Goal: Information Seeking & Learning: Compare options

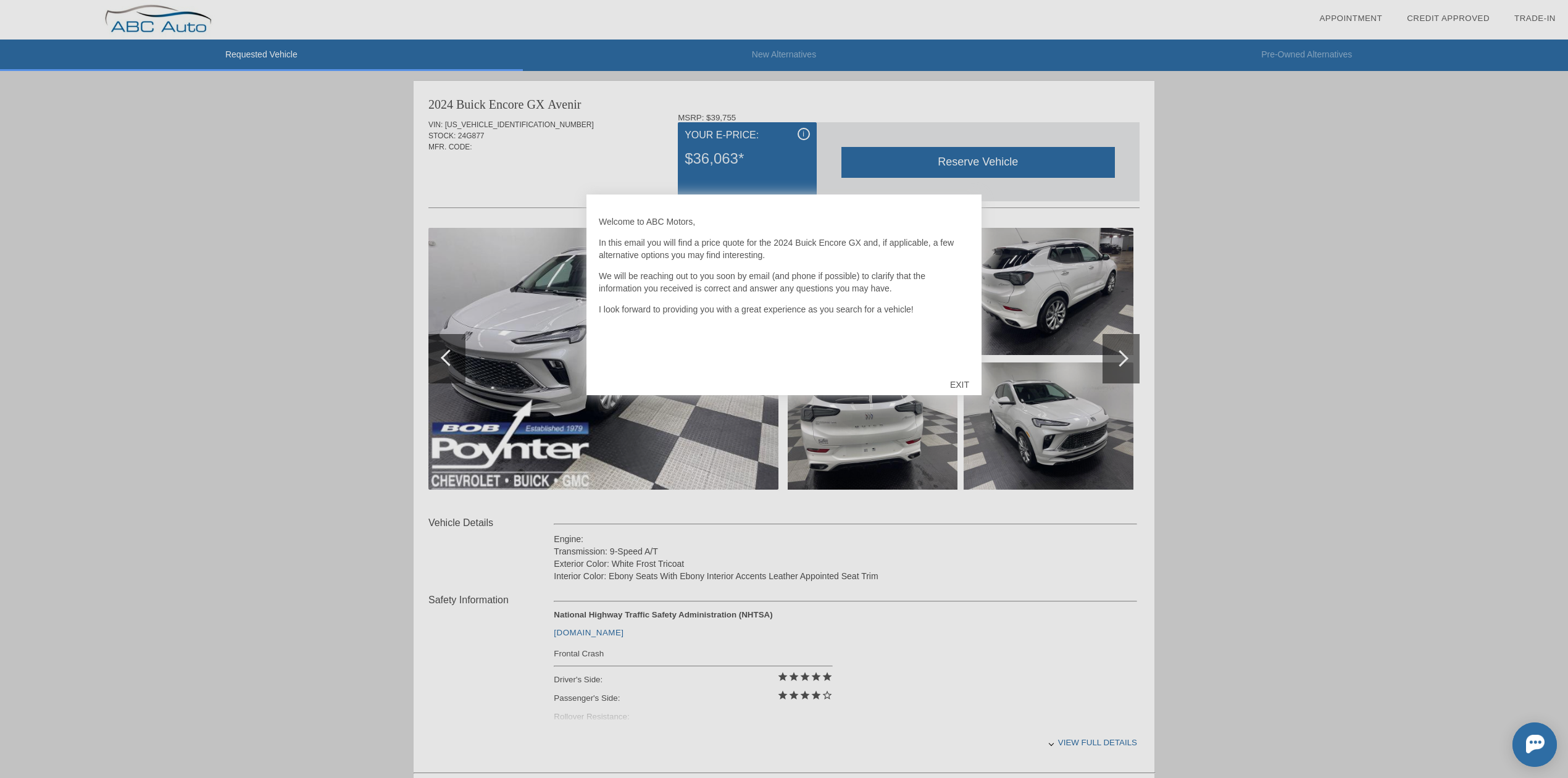
click at [964, 383] on div "EXIT" at bounding box center [959, 385] width 44 height 37
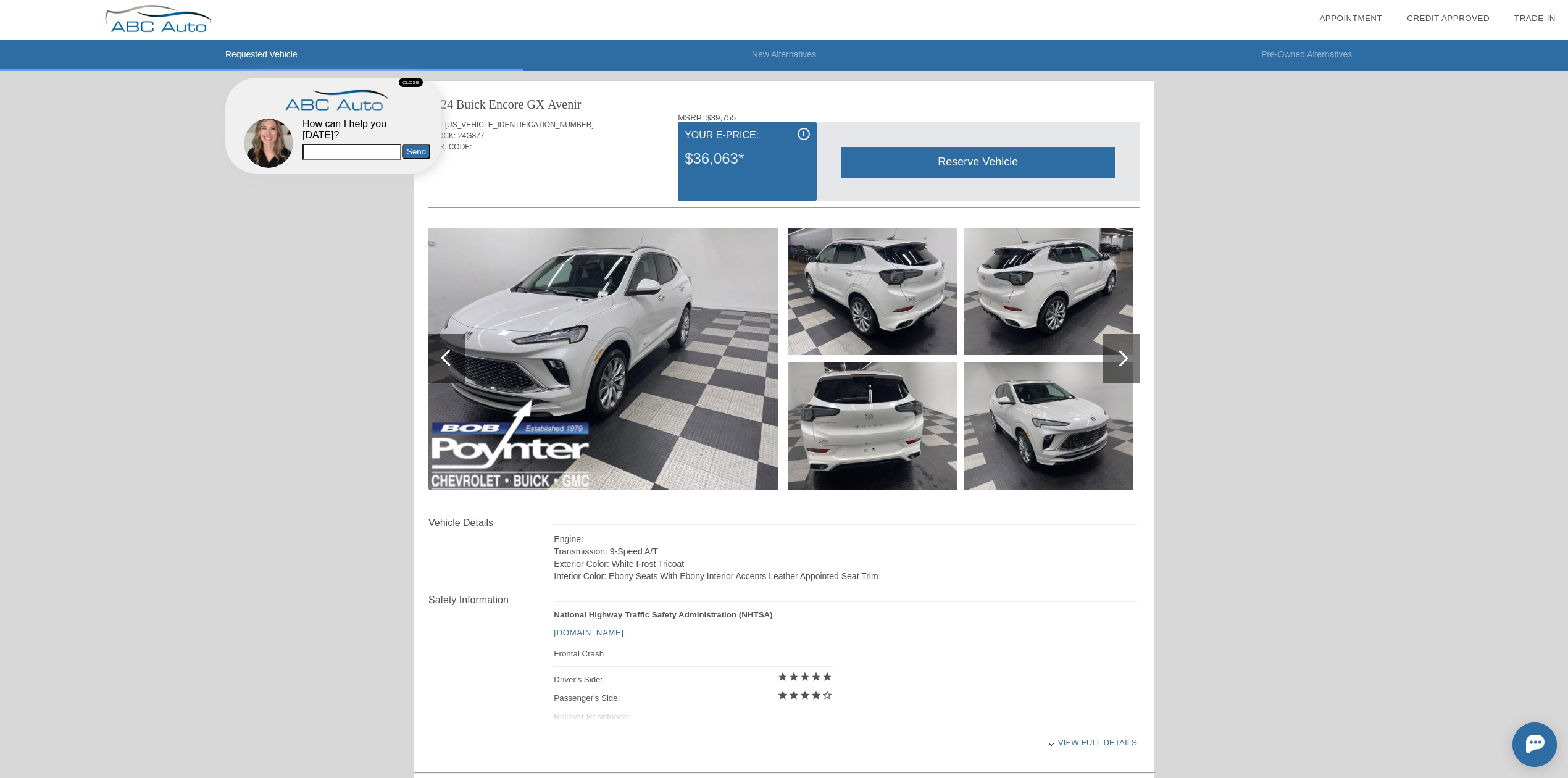
click at [410, 81] on div "CLOSE" at bounding box center [410, 82] width 24 height 9
click at [1124, 362] on div at bounding box center [1120, 358] width 17 height 17
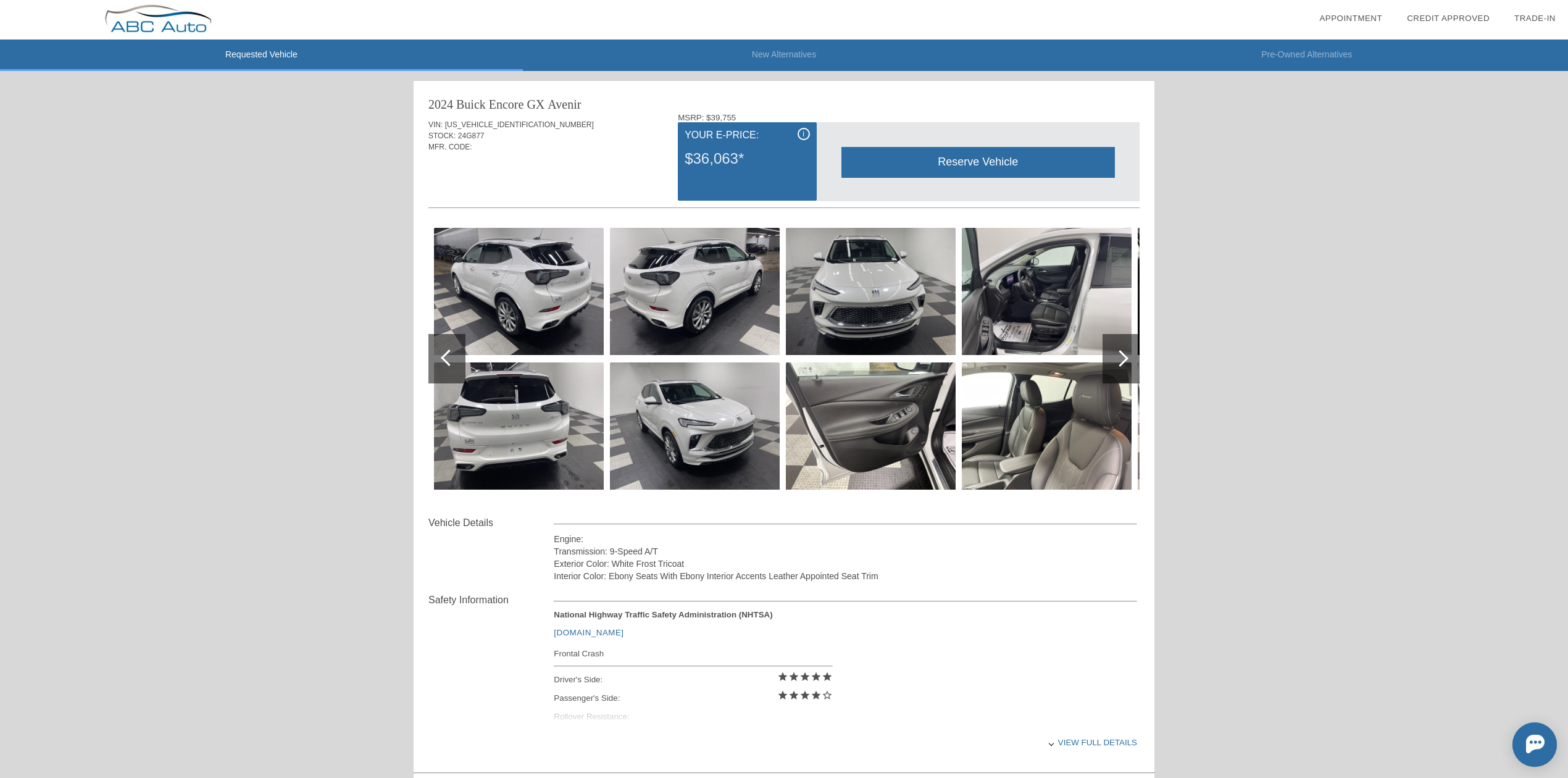
click at [450, 369] on div at bounding box center [447, 359] width 37 height 50
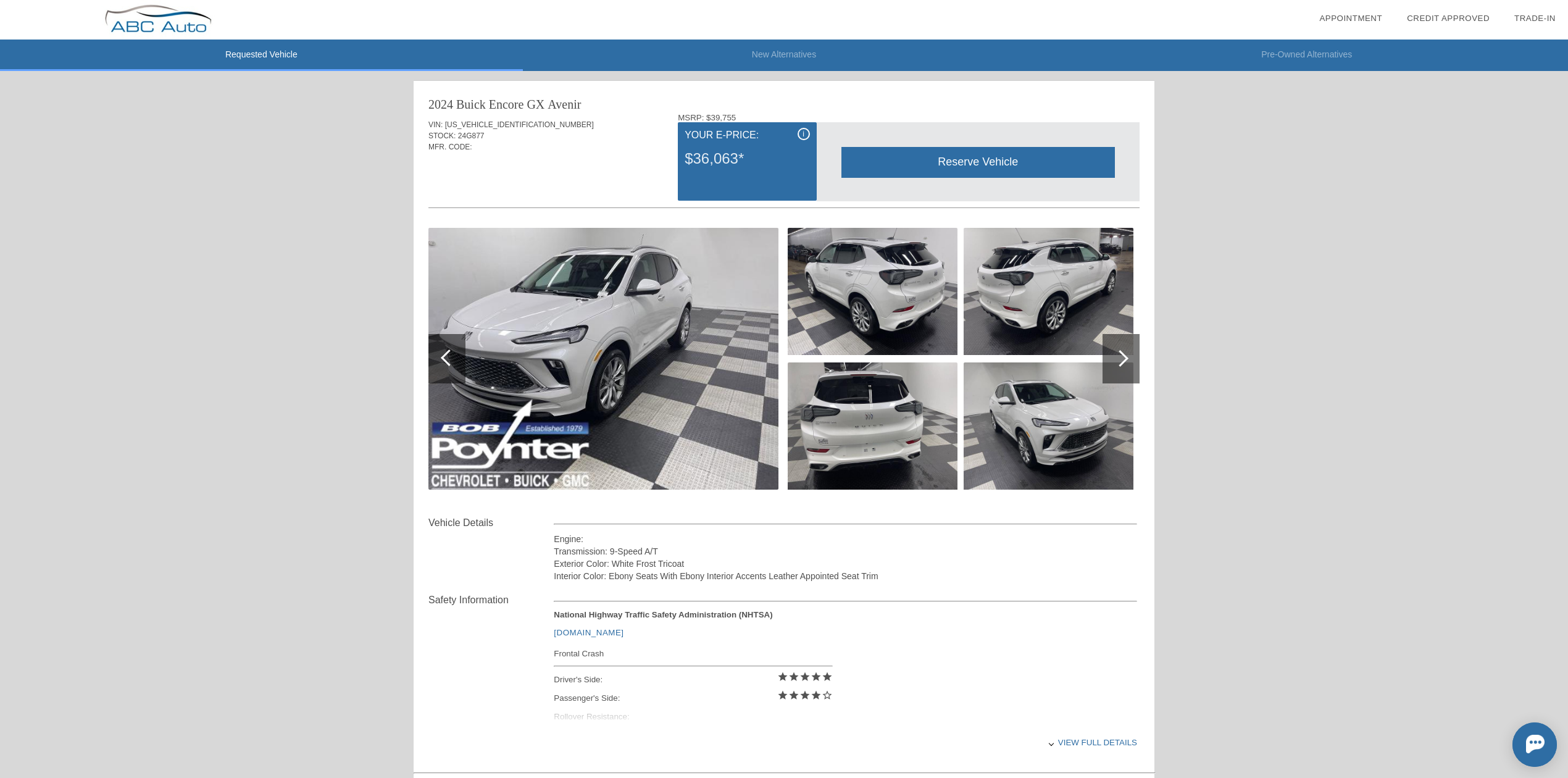
click at [783, 53] on li "New Alternatives" at bounding box center [784, 56] width 523 height 32
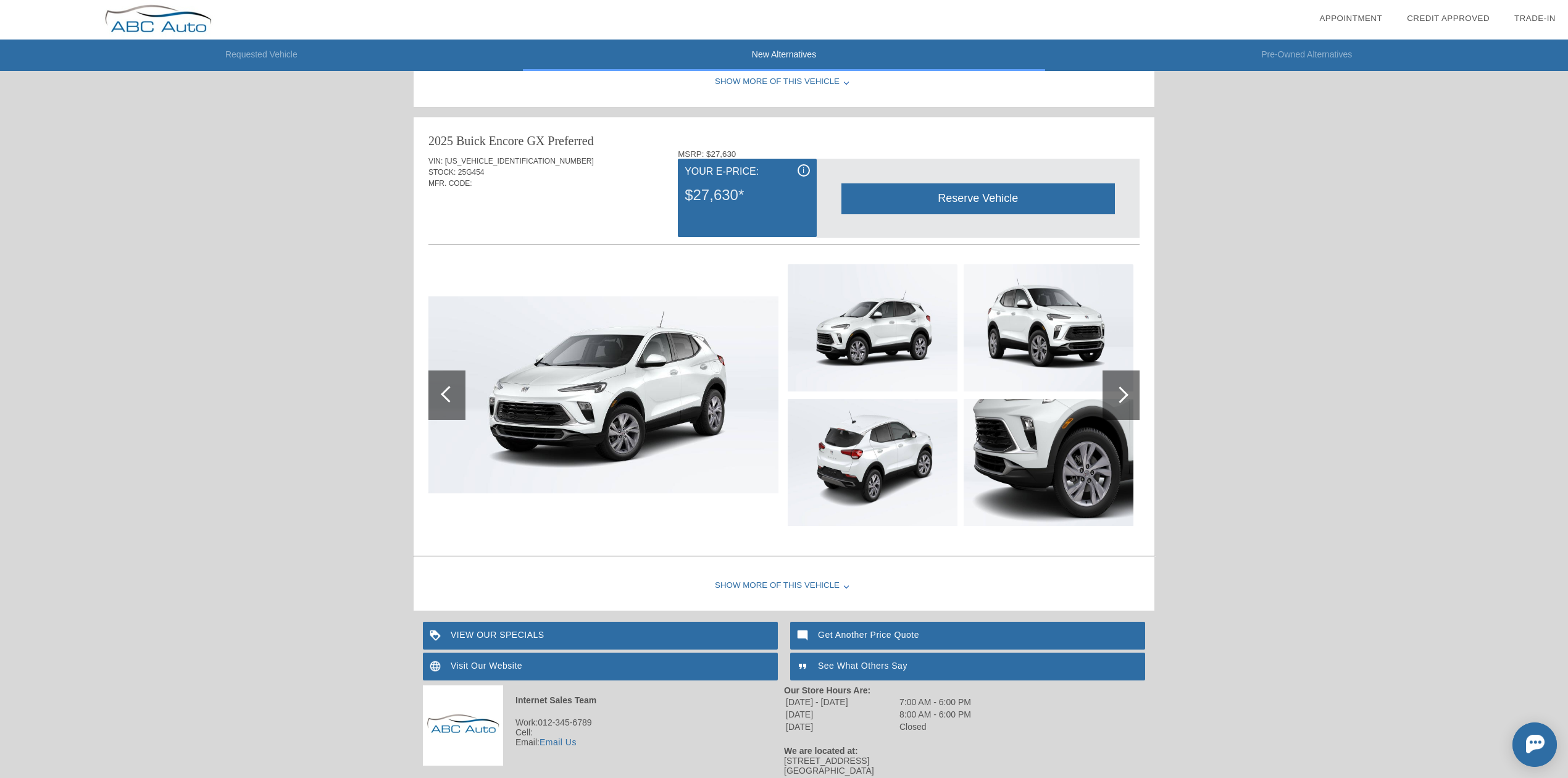
scroll to position [494, 0]
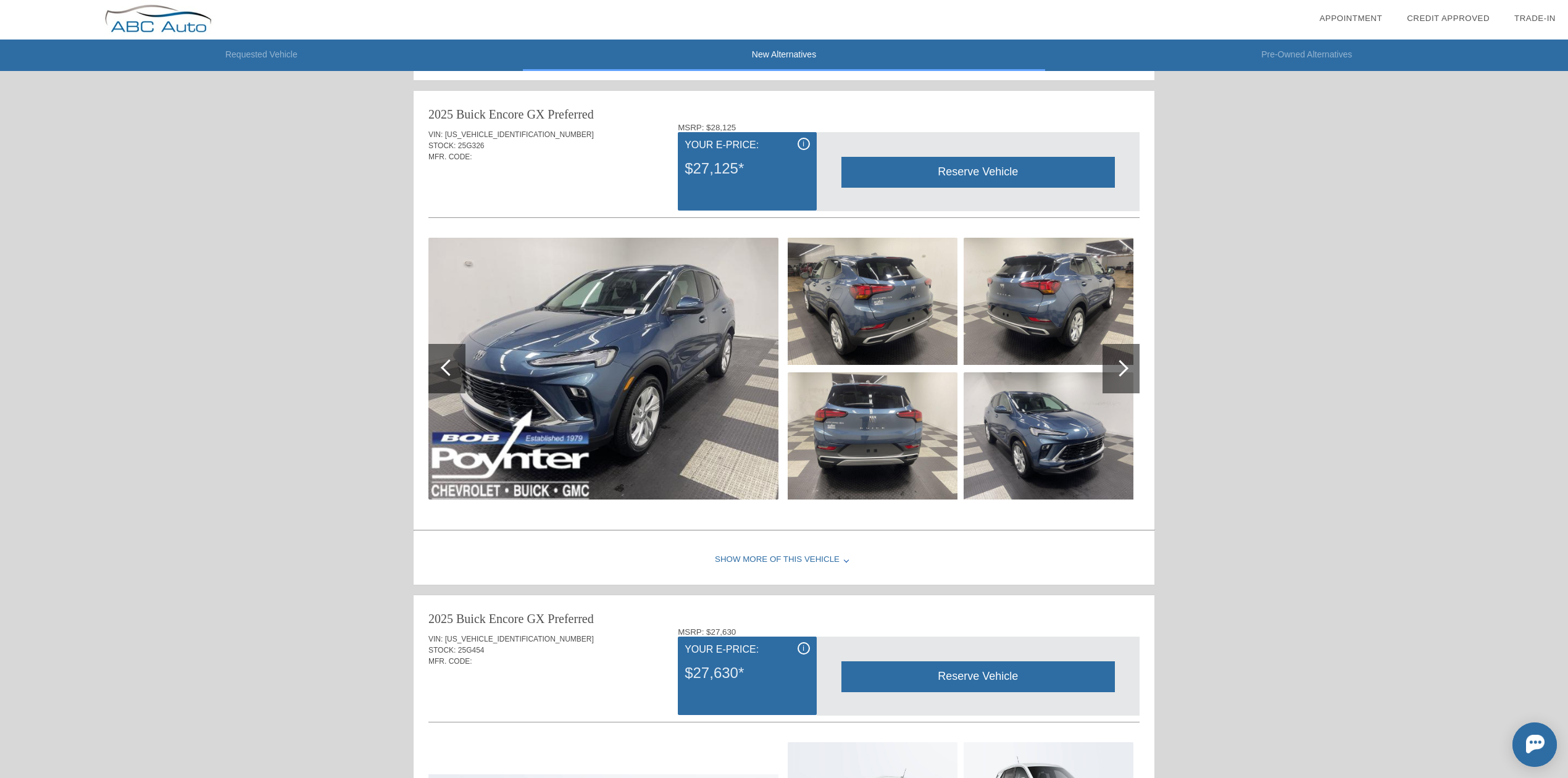
click at [1290, 57] on li "Pre-Owned Alternatives" at bounding box center [1307, 56] width 523 height 32
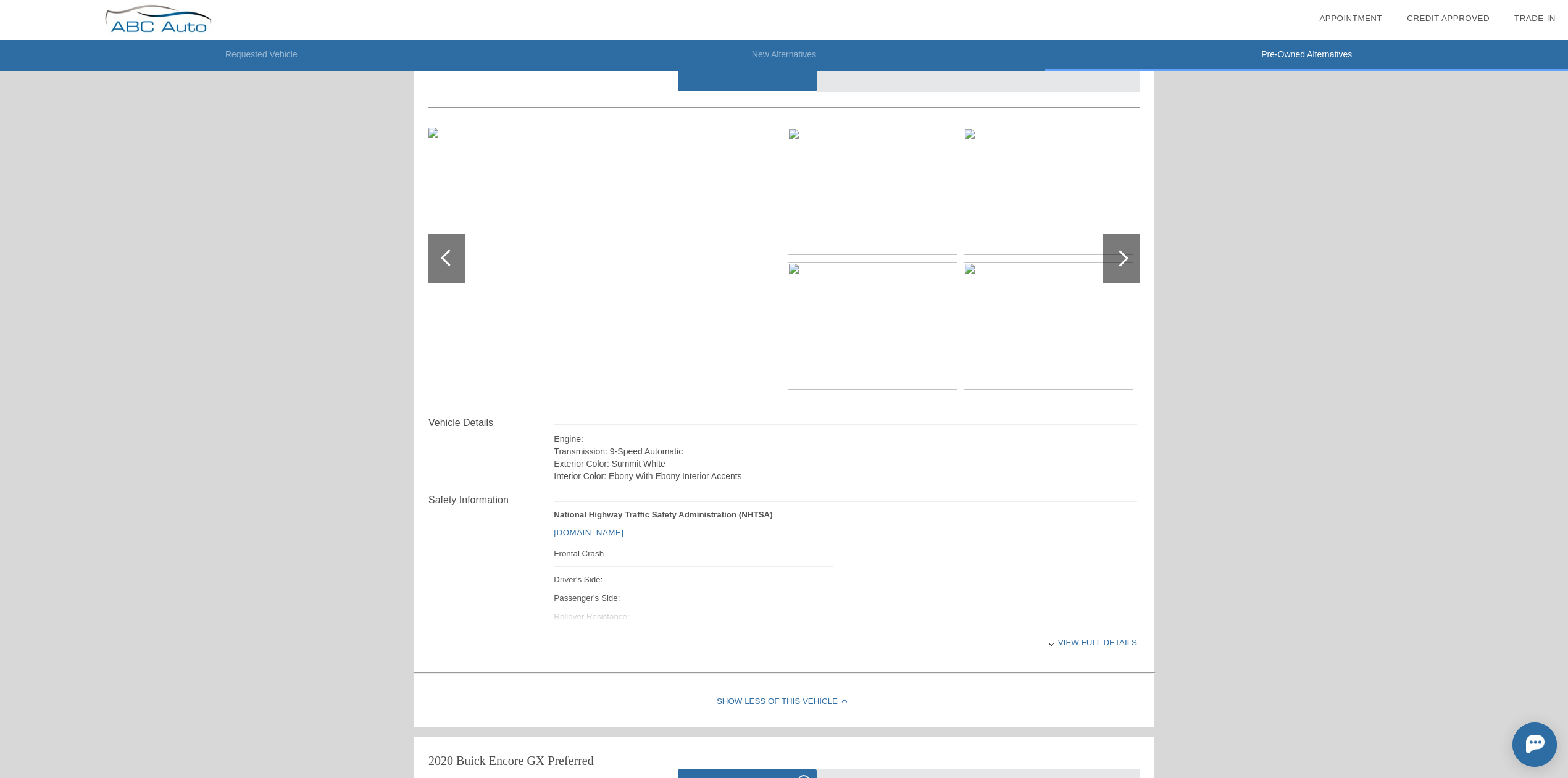
scroll to position [0, 0]
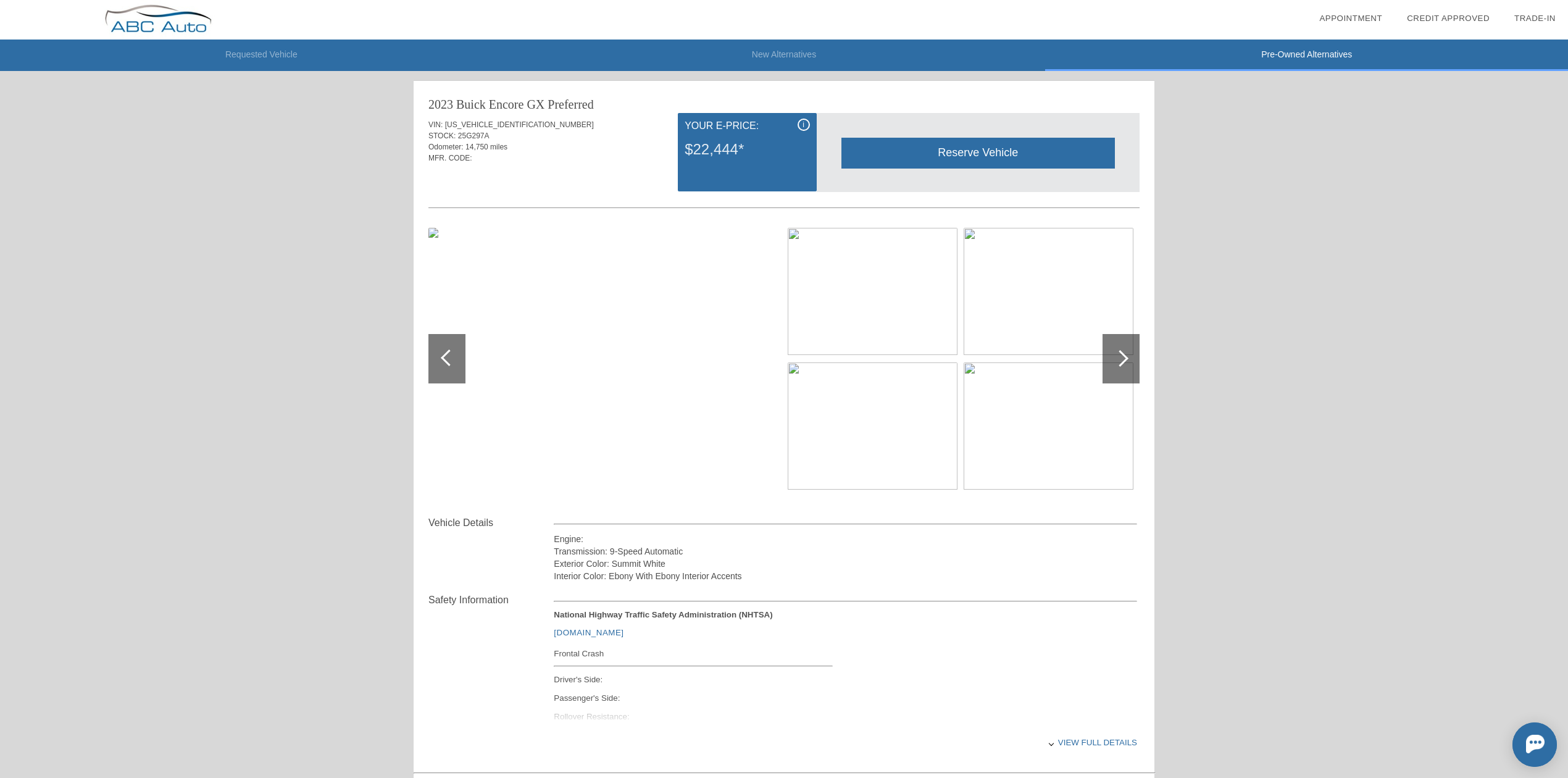
click at [279, 52] on li "Requested Vehicle" at bounding box center [261, 56] width 523 height 32
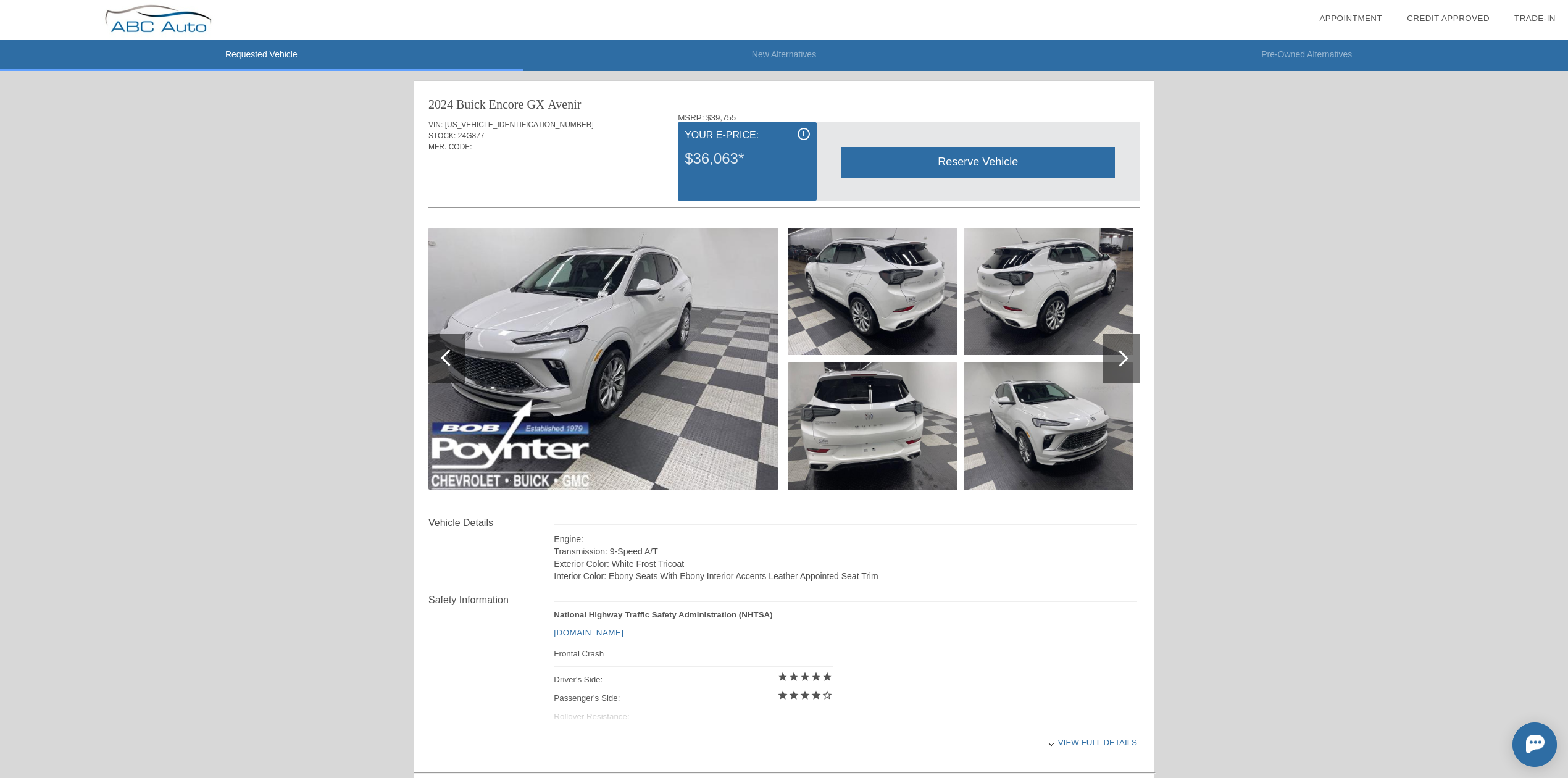
click at [798, 52] on li "New Alternatives" at bounding box center [784, 56] width 523 height 32
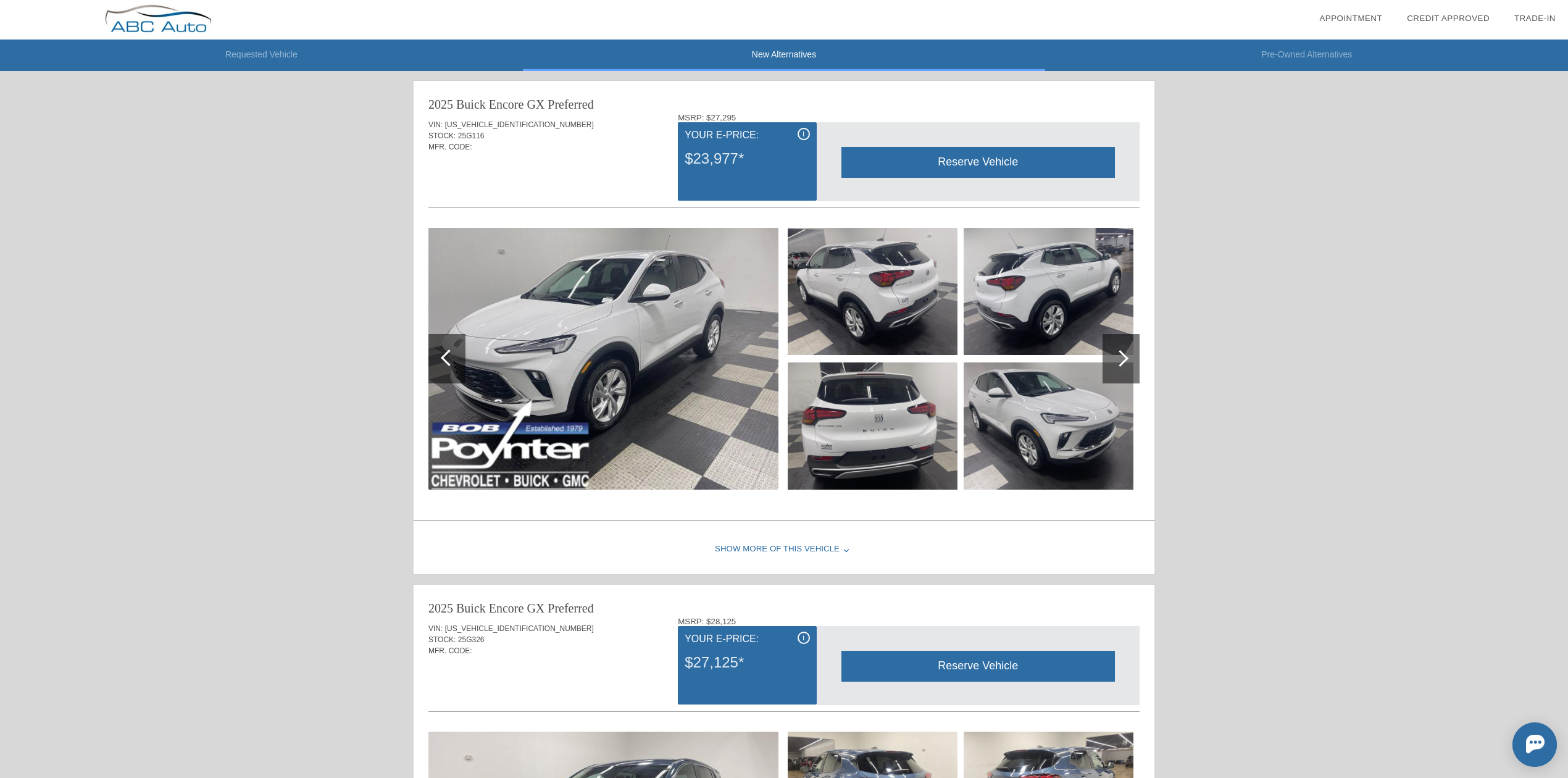
click at [1289, 55] on li "Pre-Owned Alternatives" at bounding box center [1307, 56] width 523 height 32
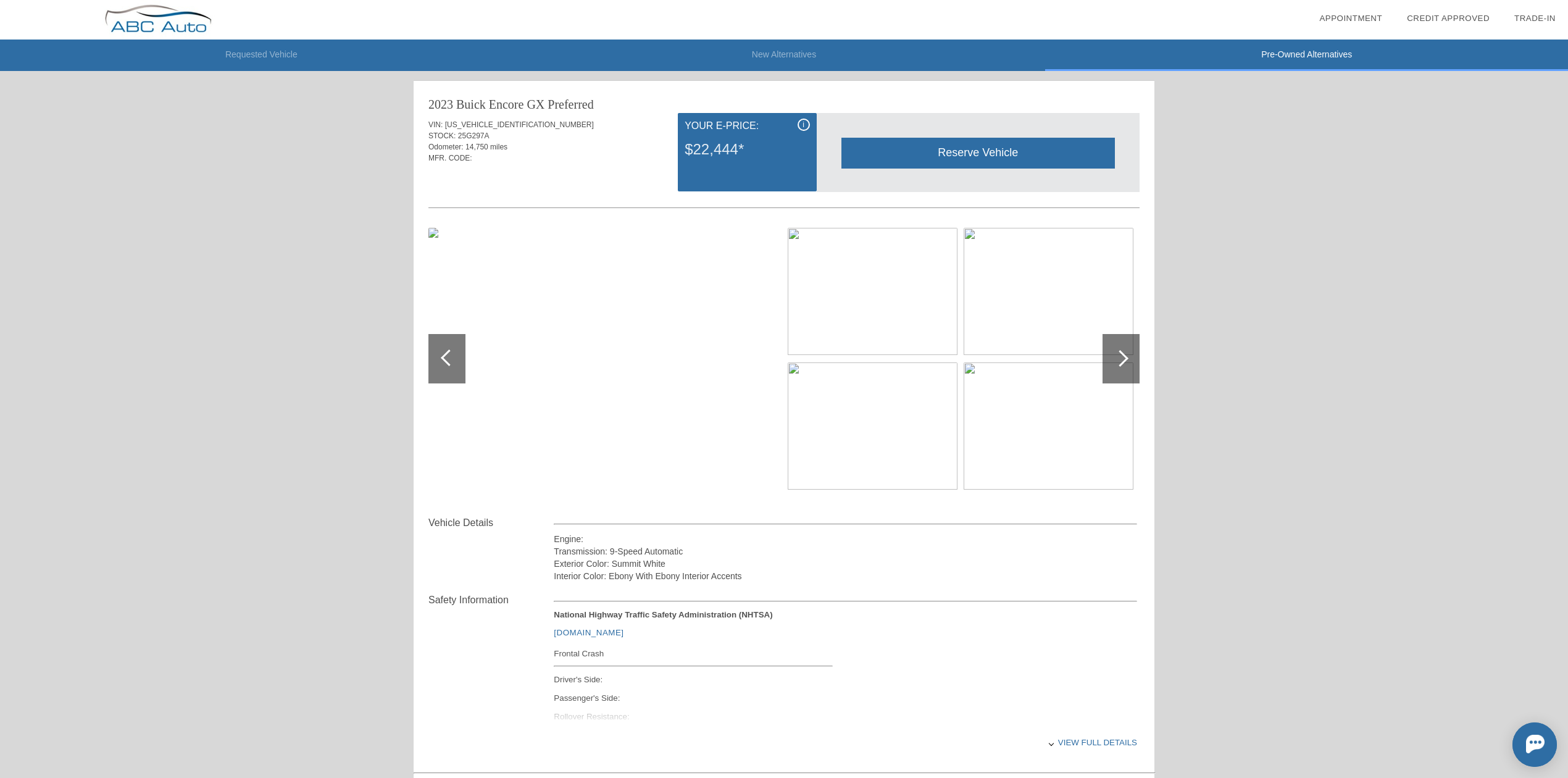
click at [454, 357] on div at bounding box center [449, 357] width 17 height 17
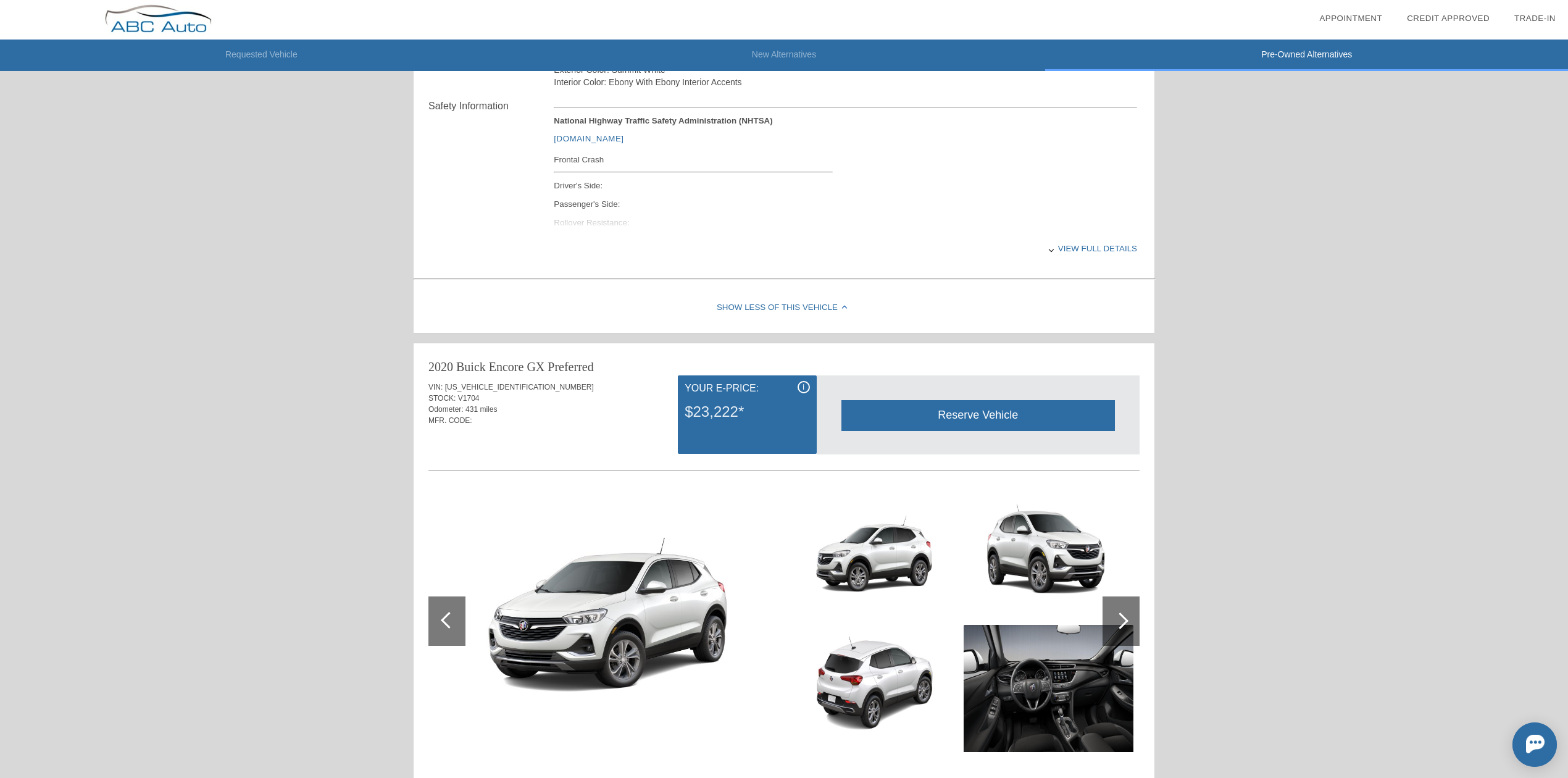
scroll to position [824, 0]
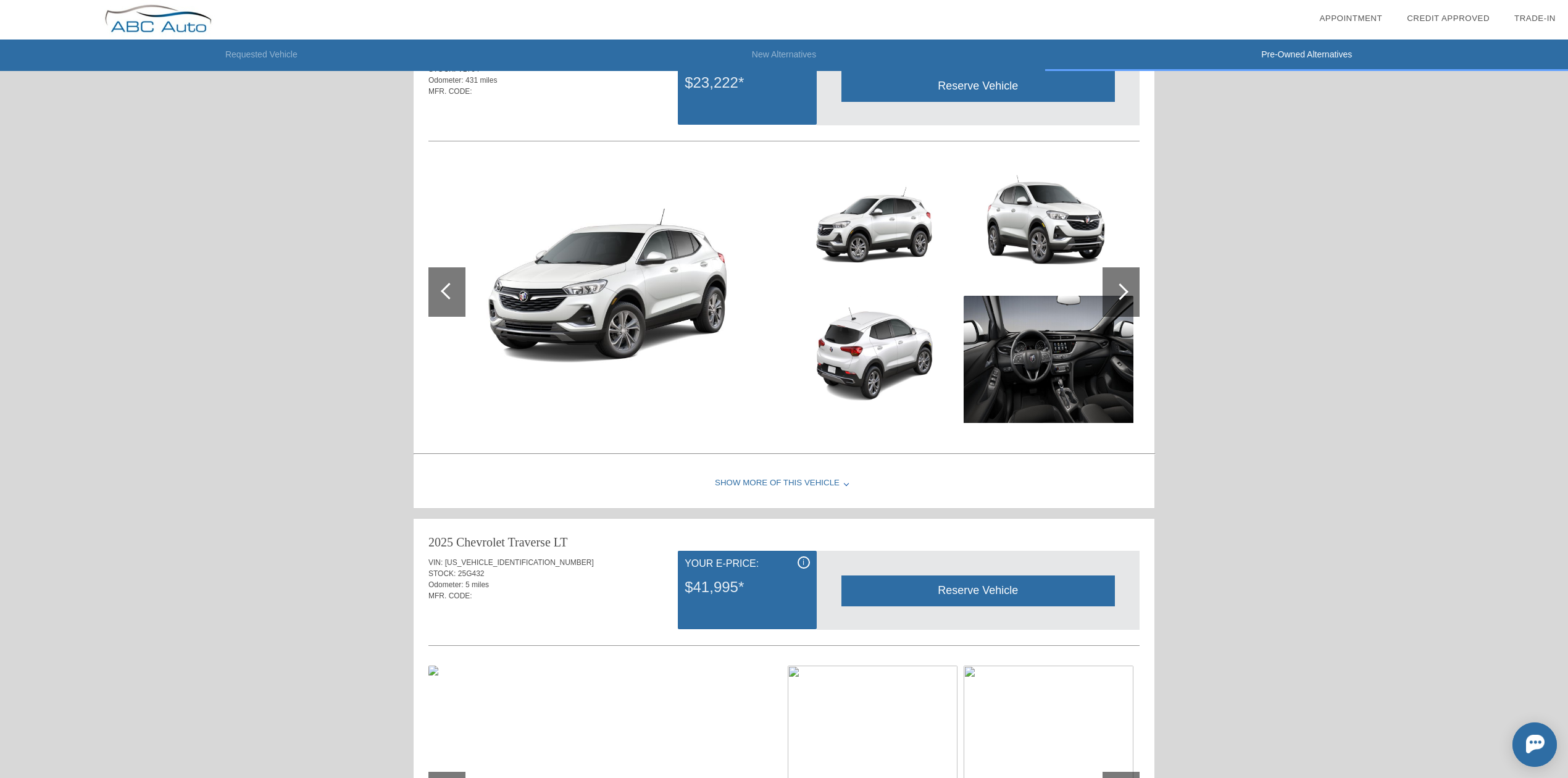
click at [1124, 297] on div at bounding box center [1120, 292] width 17 height 17
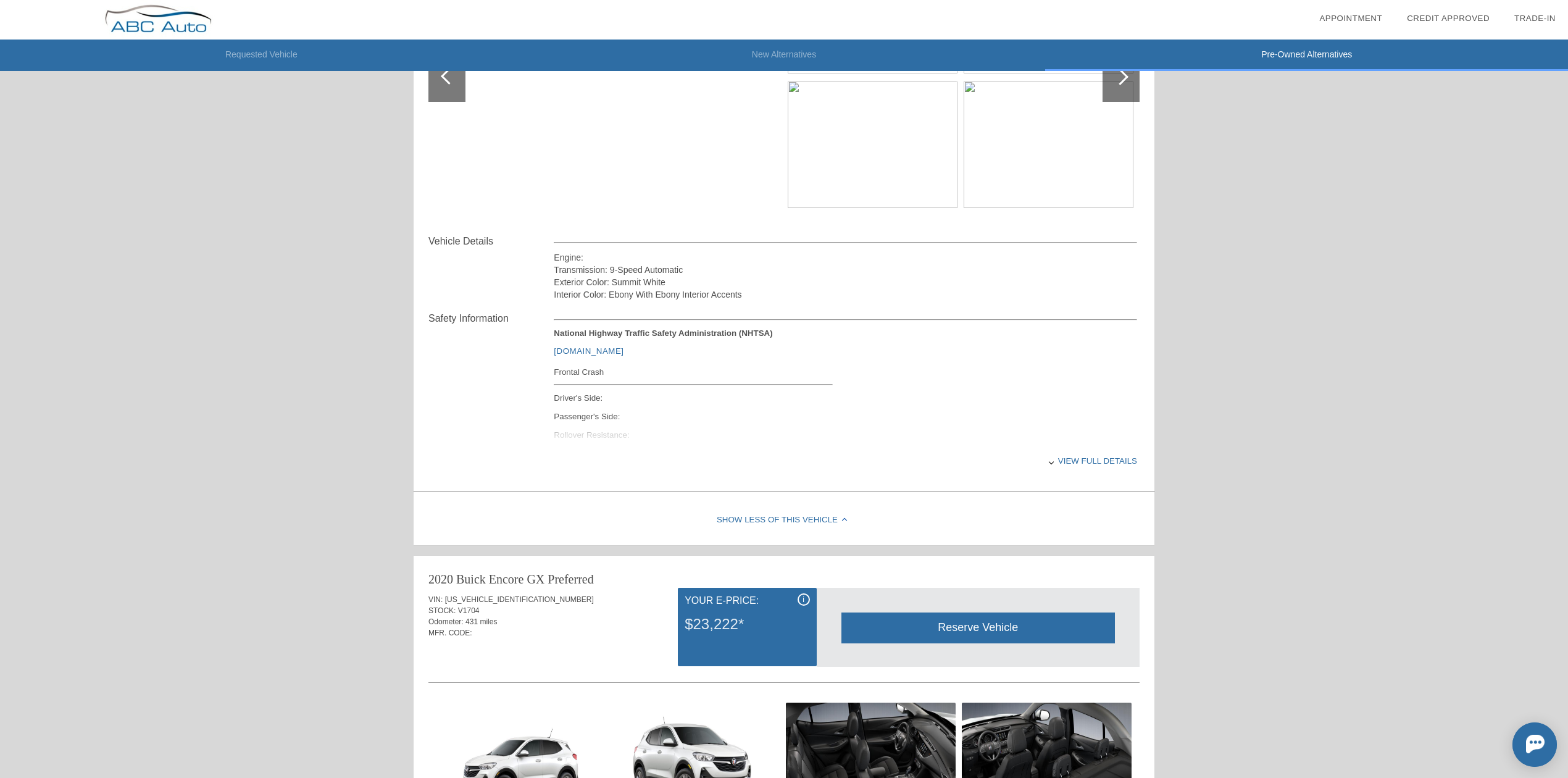
scroll to position [82, 0]
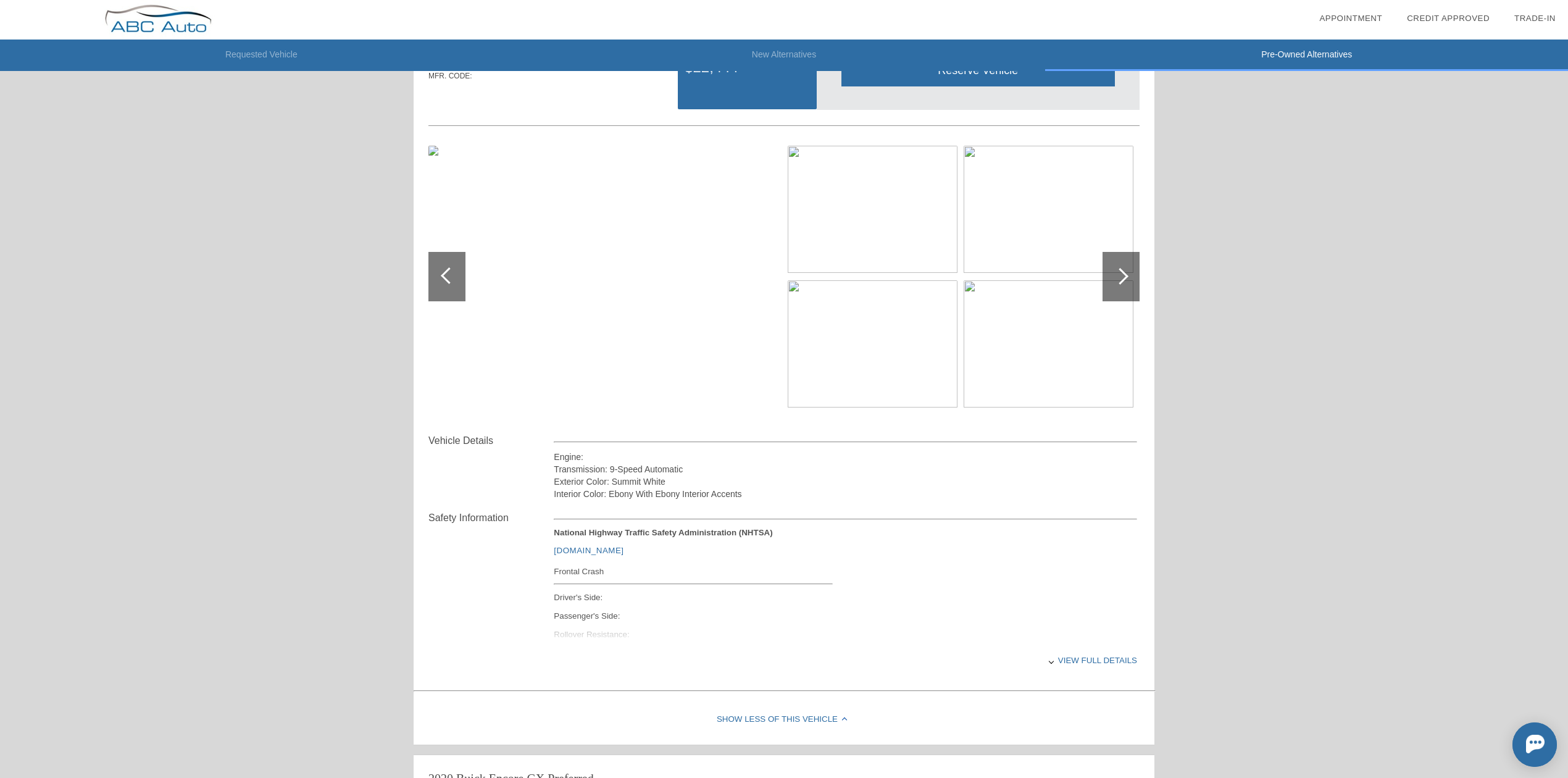
click at [267, 55] on li "Requested Vehicle" at bounding box center [261, 56] width 523 height 32
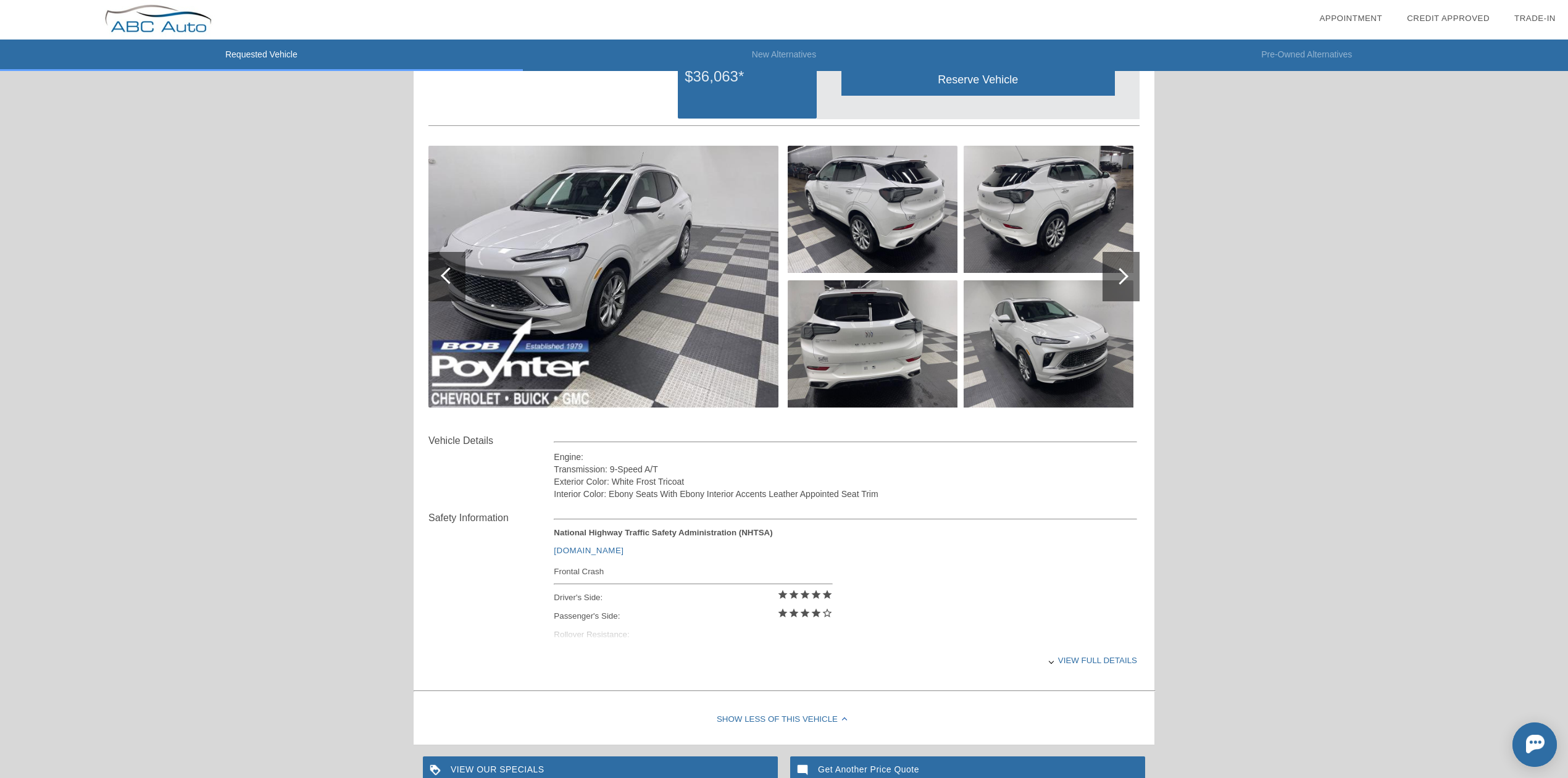
click at [1125, 277] on div at bounding box center [1120, 276] width 17 height 17
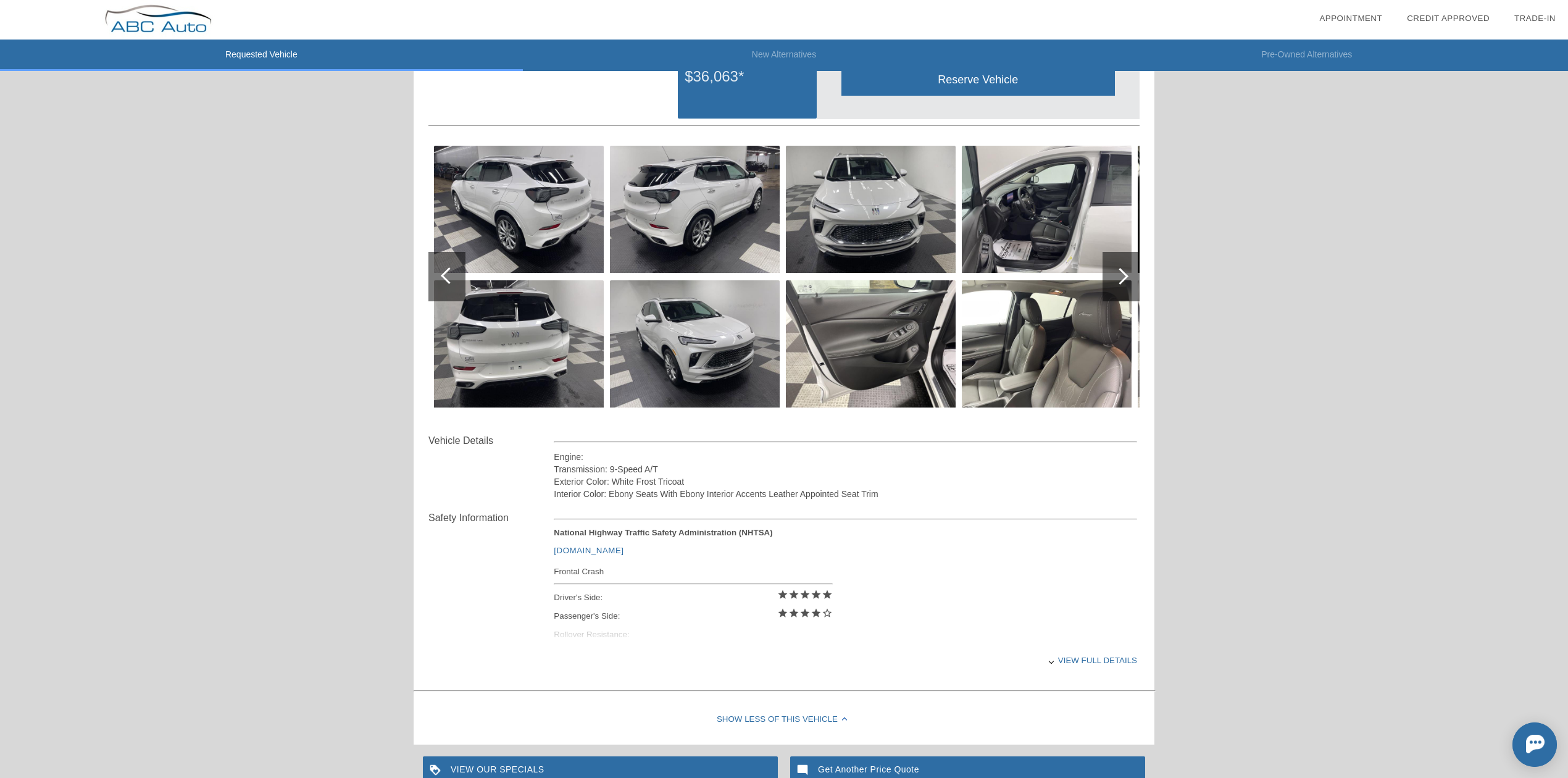
click at [451, 275] on div at bounding box center [449, 275] width 17 height 17
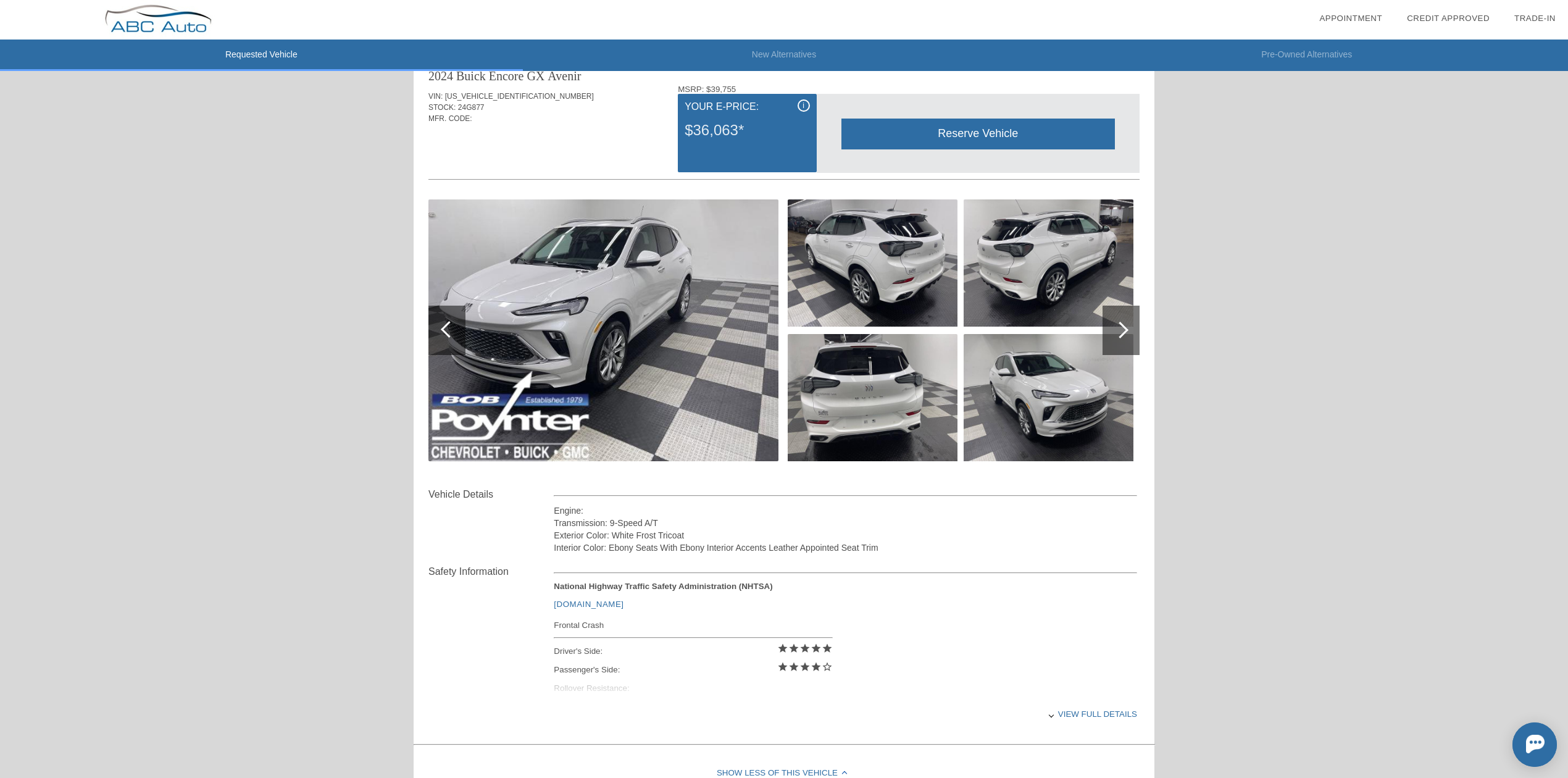
scroll to position [0, 0]
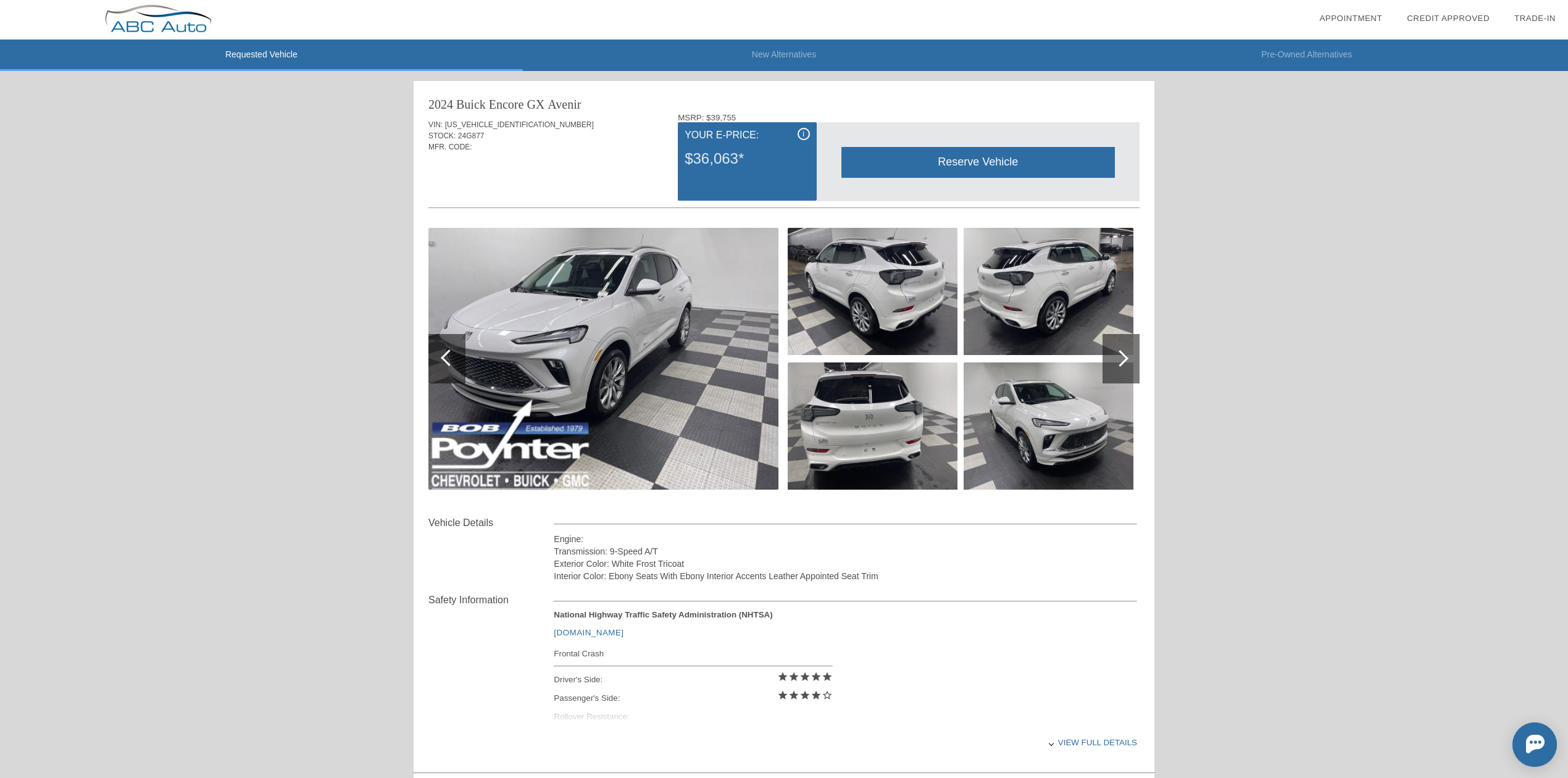
click at [781, 52] on li "New Alternatives" at bounding box center [784, 56] width 523 height 32
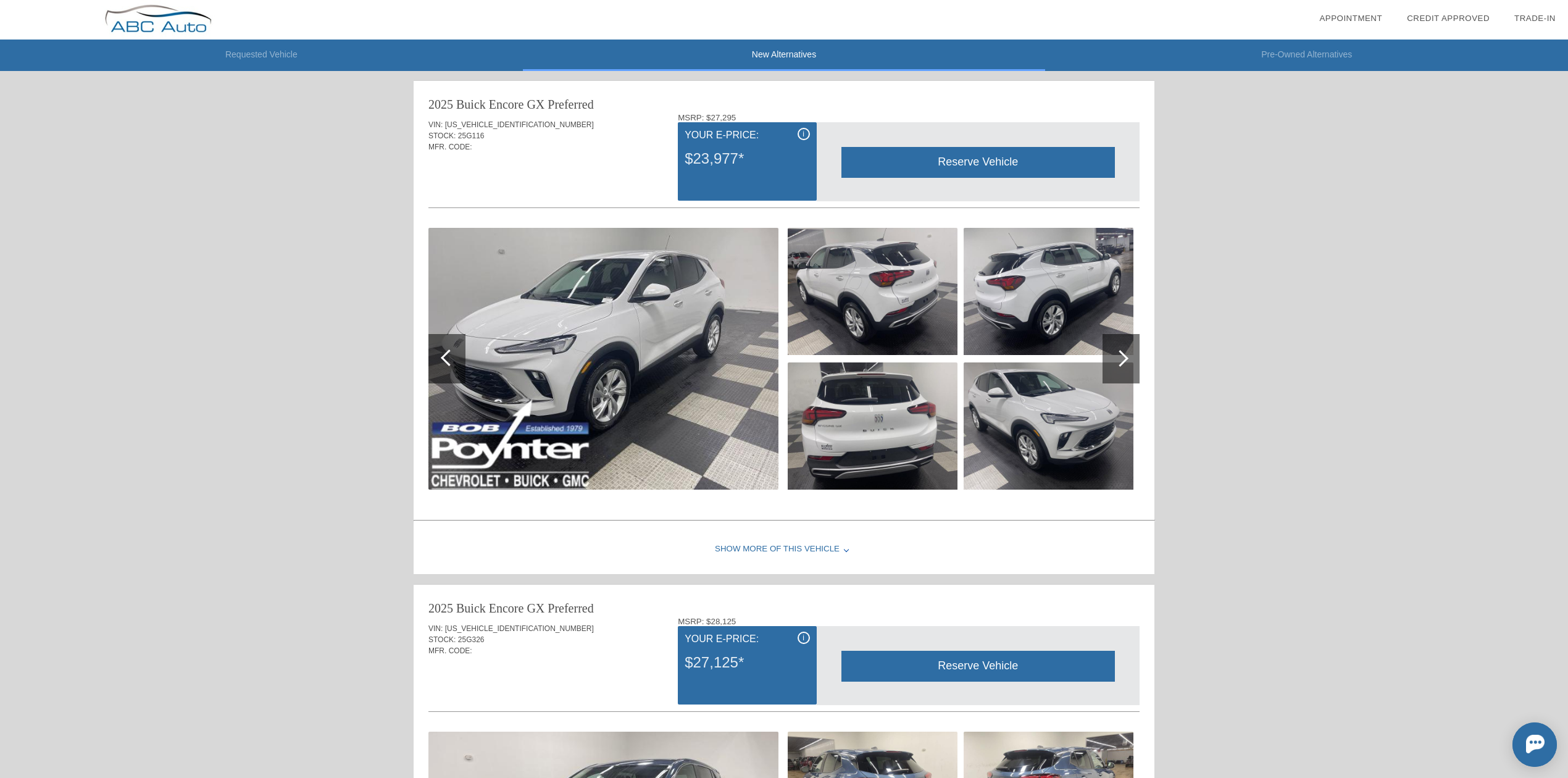
click at [1313, 53] on li "Pre-Owned Alternatives" at bounding box center [1307, 56] width 523 height 32
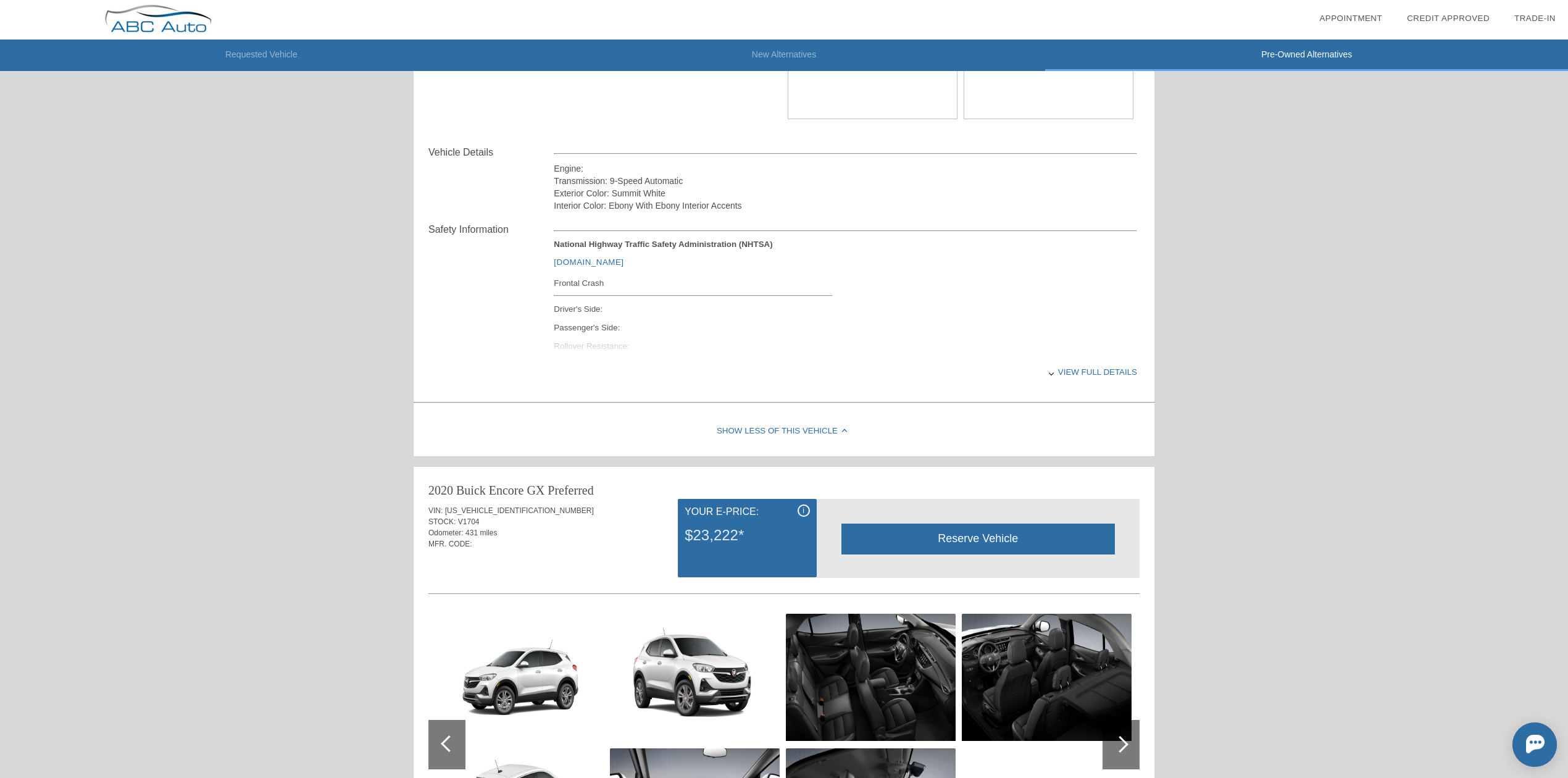
scroll to position [82, 0]
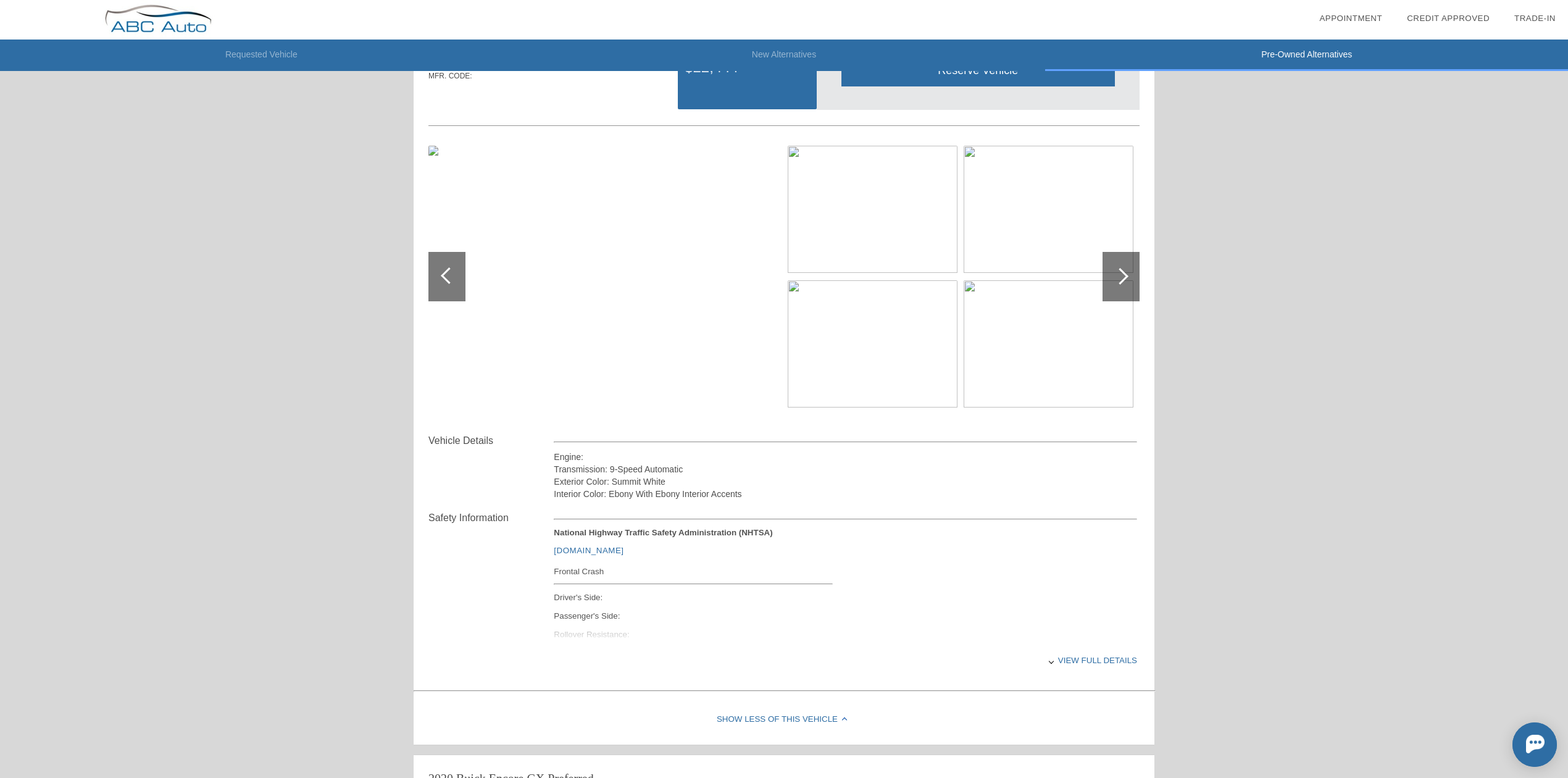
click at [288, 52] on li "Requested Vehicle" at bounding box center [261, 56] width 523 height 32
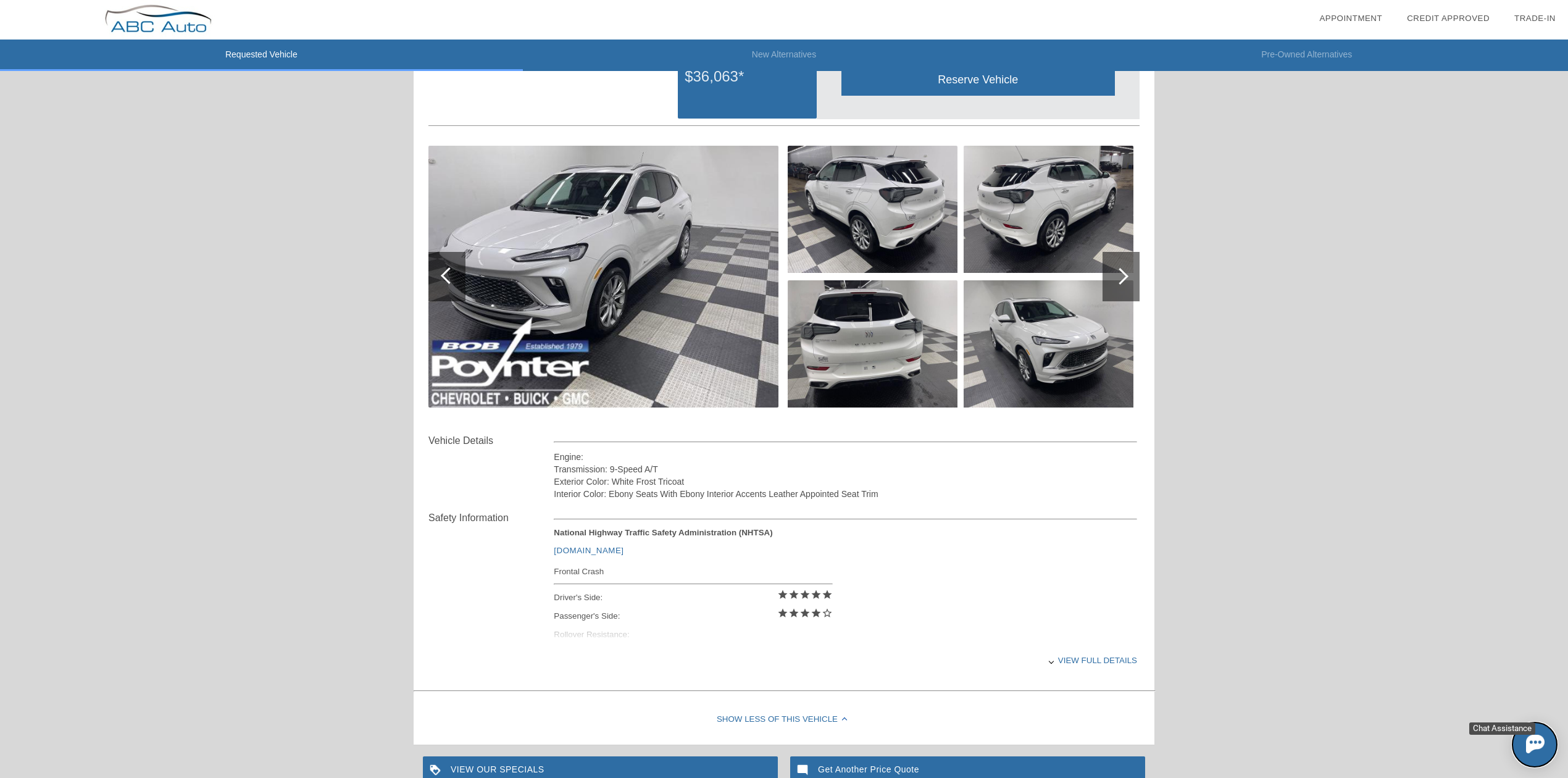
click at [1532, 750] on img at bounding box center [1536, 744] width 18 height 18
